Goal: Find contact information: Find contact information

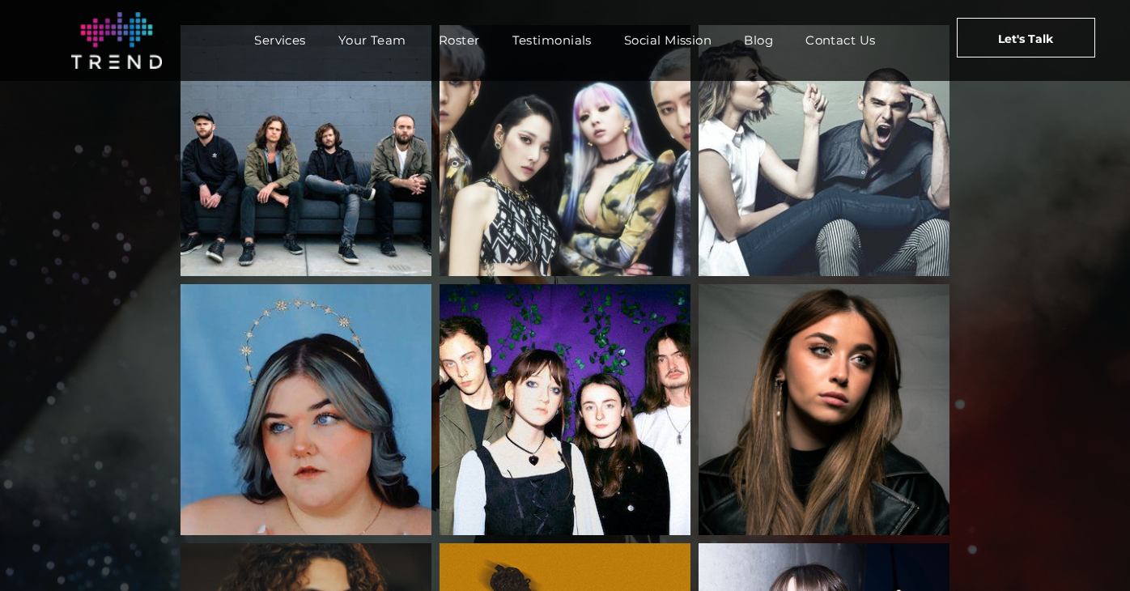
scroll to position [2063, 0]
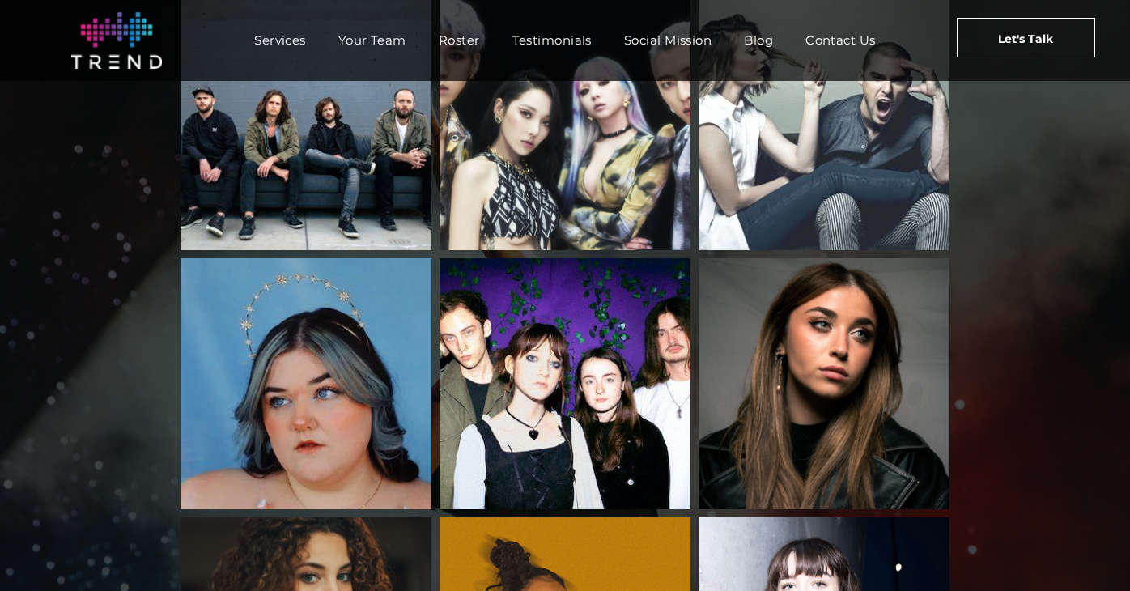
click at [575, 163] on link "KARD" at bounding box center [565, 124] width 251 height 251
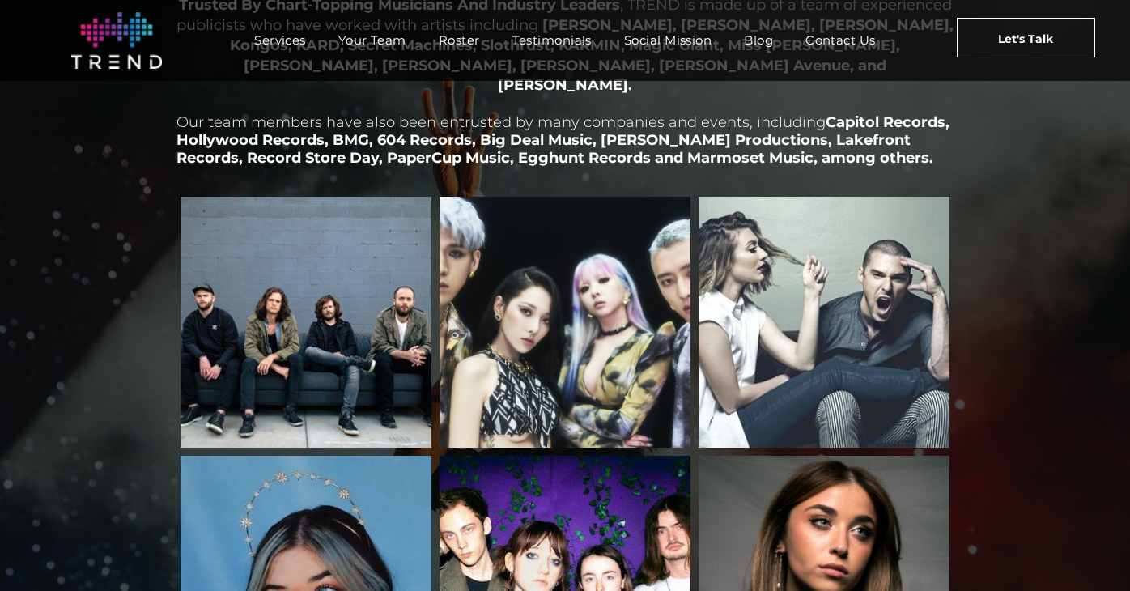
scroll to position [1713, 0]
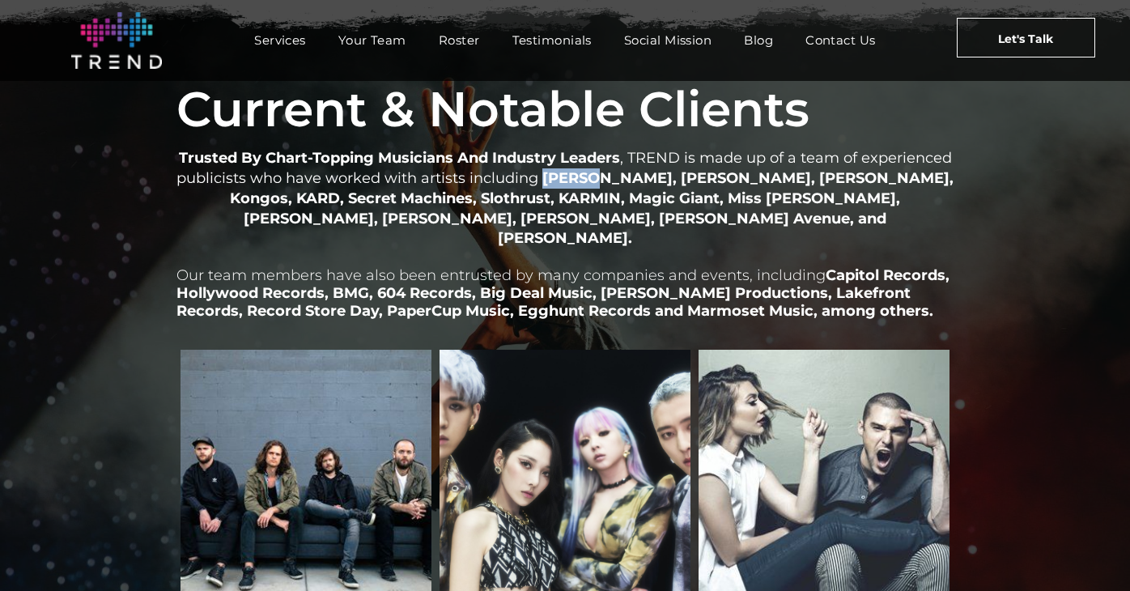
drag, startPoint x: 546, startPoint y: 220, endPoint x: 589, endPoint y: 220, distance: 43.7
click at [589, 220] on strong "[PERSON_NAME], [PERSON_NAME], [PERSON_NAME], Kongos, KARD, Secret Machines, Slo…" at bounding box center [592, 208] width 724 height 78
copy strong "Mitski"
drag, startPoint x: 600, startPoint y: 223, endPoint x: 720, endPoint y: 212, distance: 120.4
click at [720, 212] on strong "[PERSON_NAME], [PERSON_NAME], [PERSON_NAME], Kongos, KARD, Secret Machines, Slo…" at bounding box center [592, 208] width 724 height 78
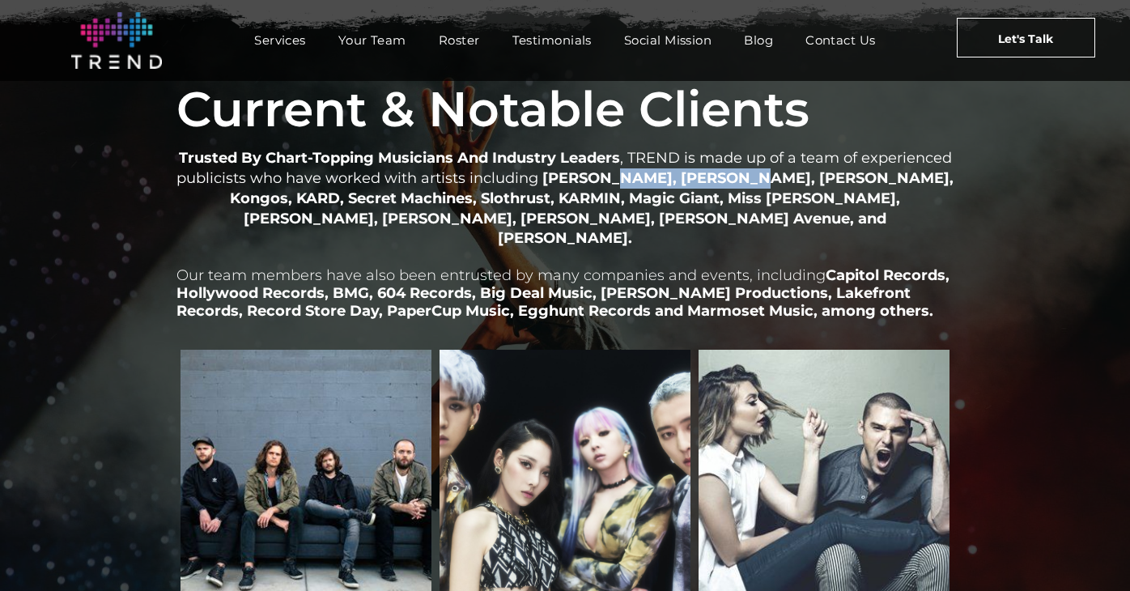
copy strong "[PERSON_NAME]"
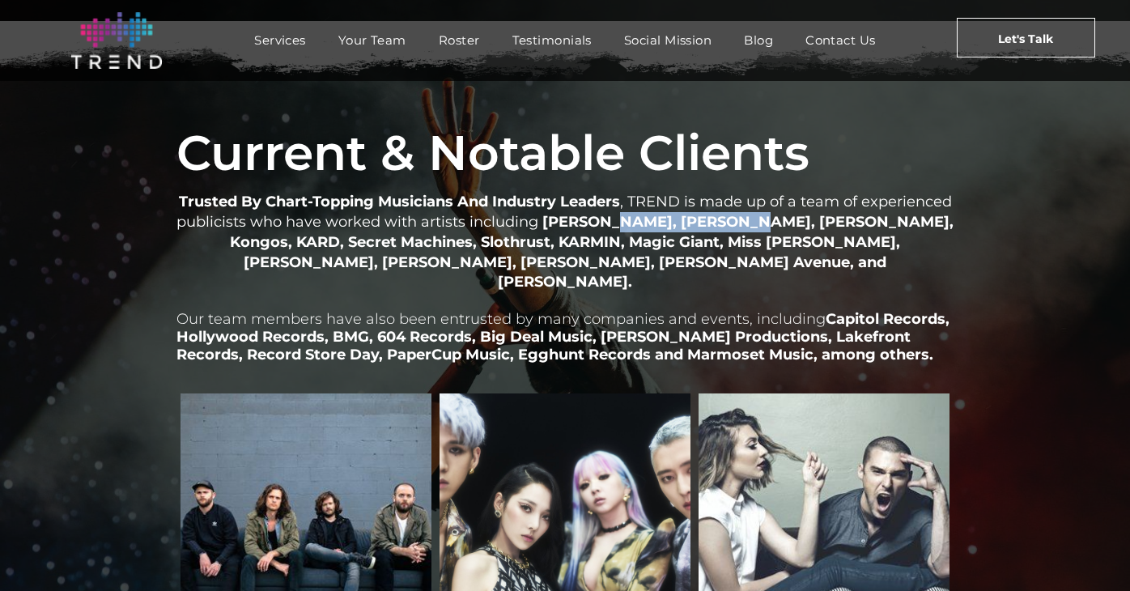
scroll to position [1599, 0]
